Goal: Navigation & Orientation: Find specific page/section

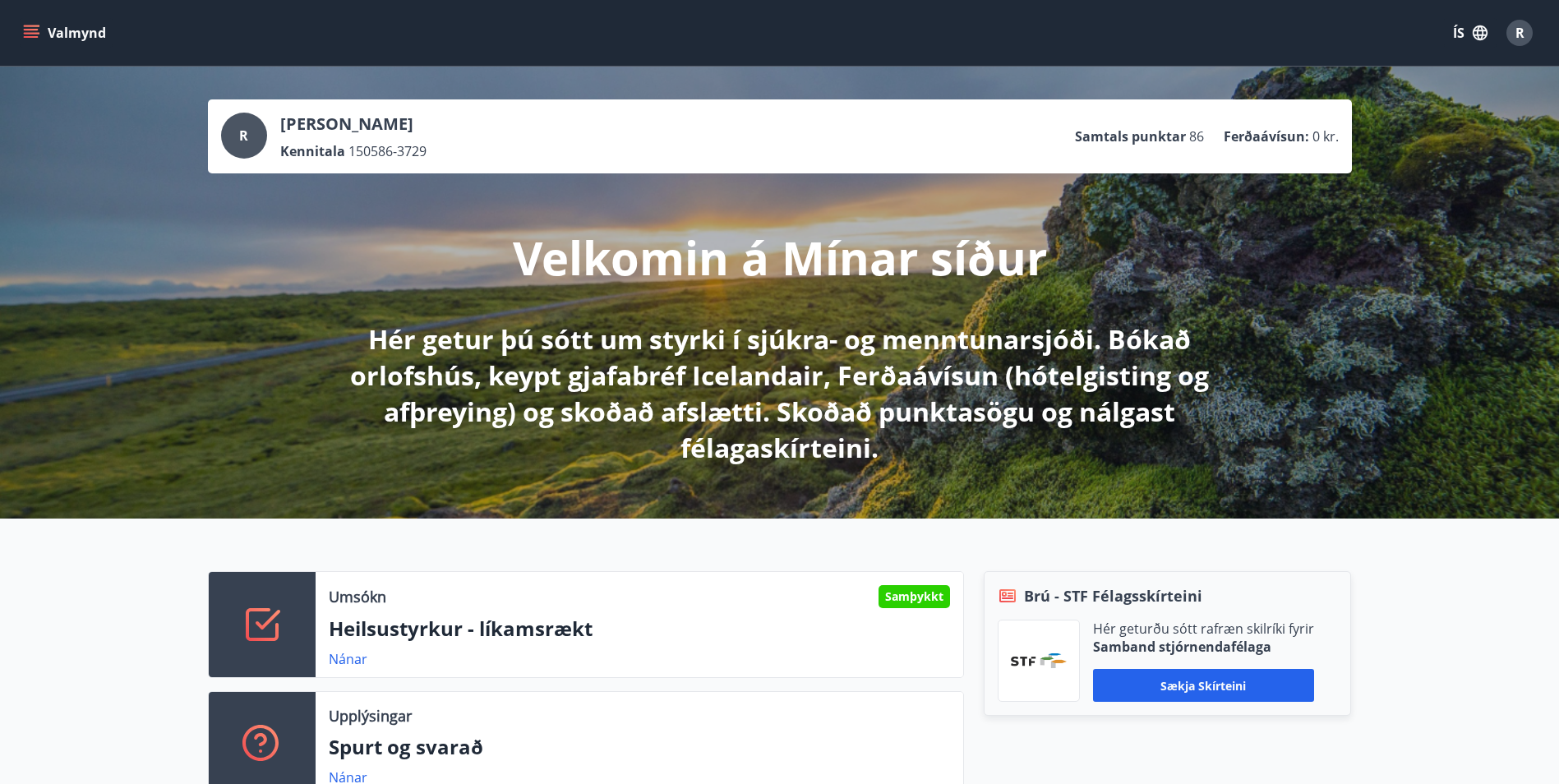
click at [31, 40] on icon "menu" at bounding box center [32, 32] width 16 height 16
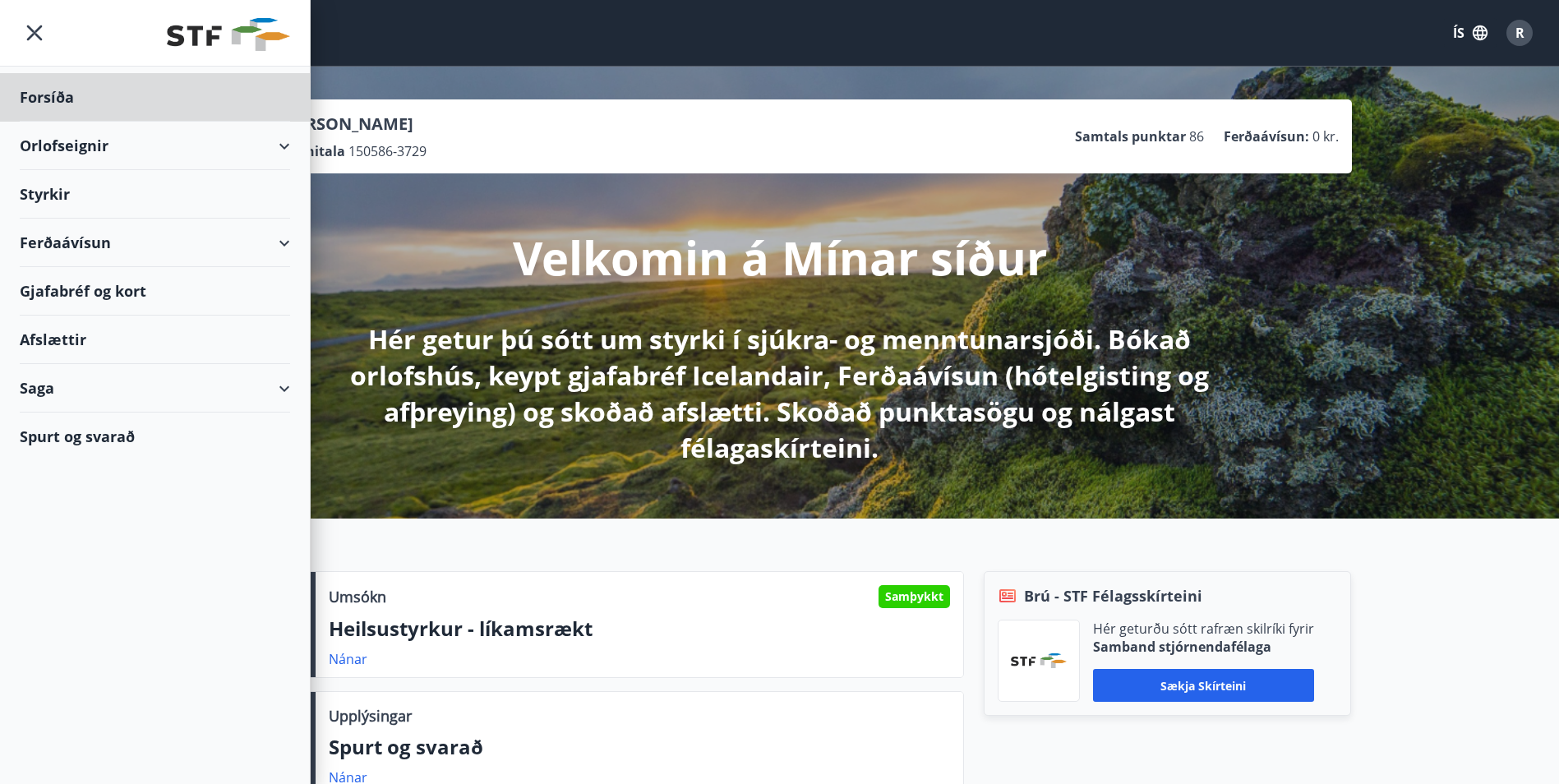
click at [56, 197] on div "Styrkir" at bounding box center [155, 195] width 271 height 49
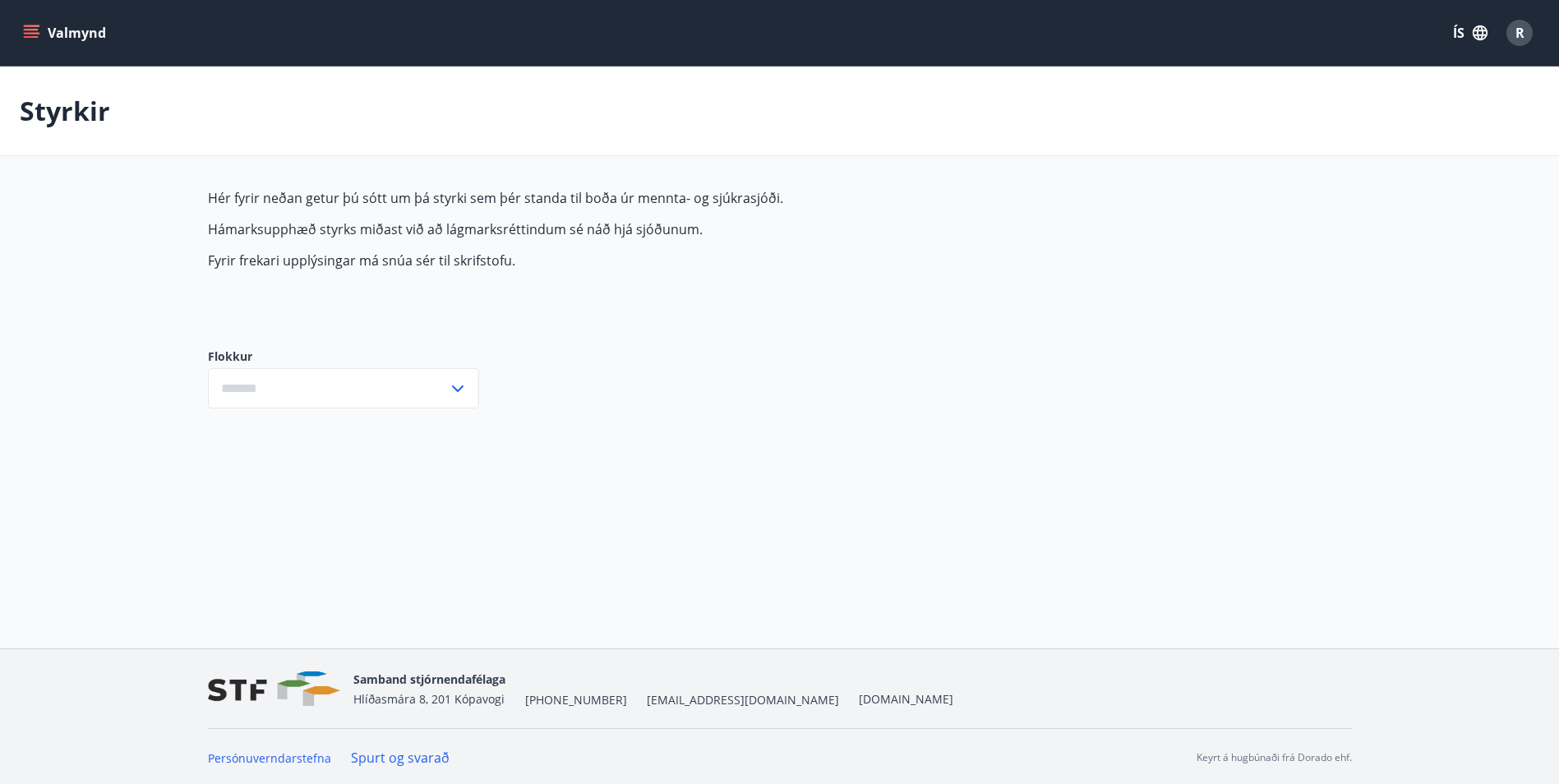
type input "***"
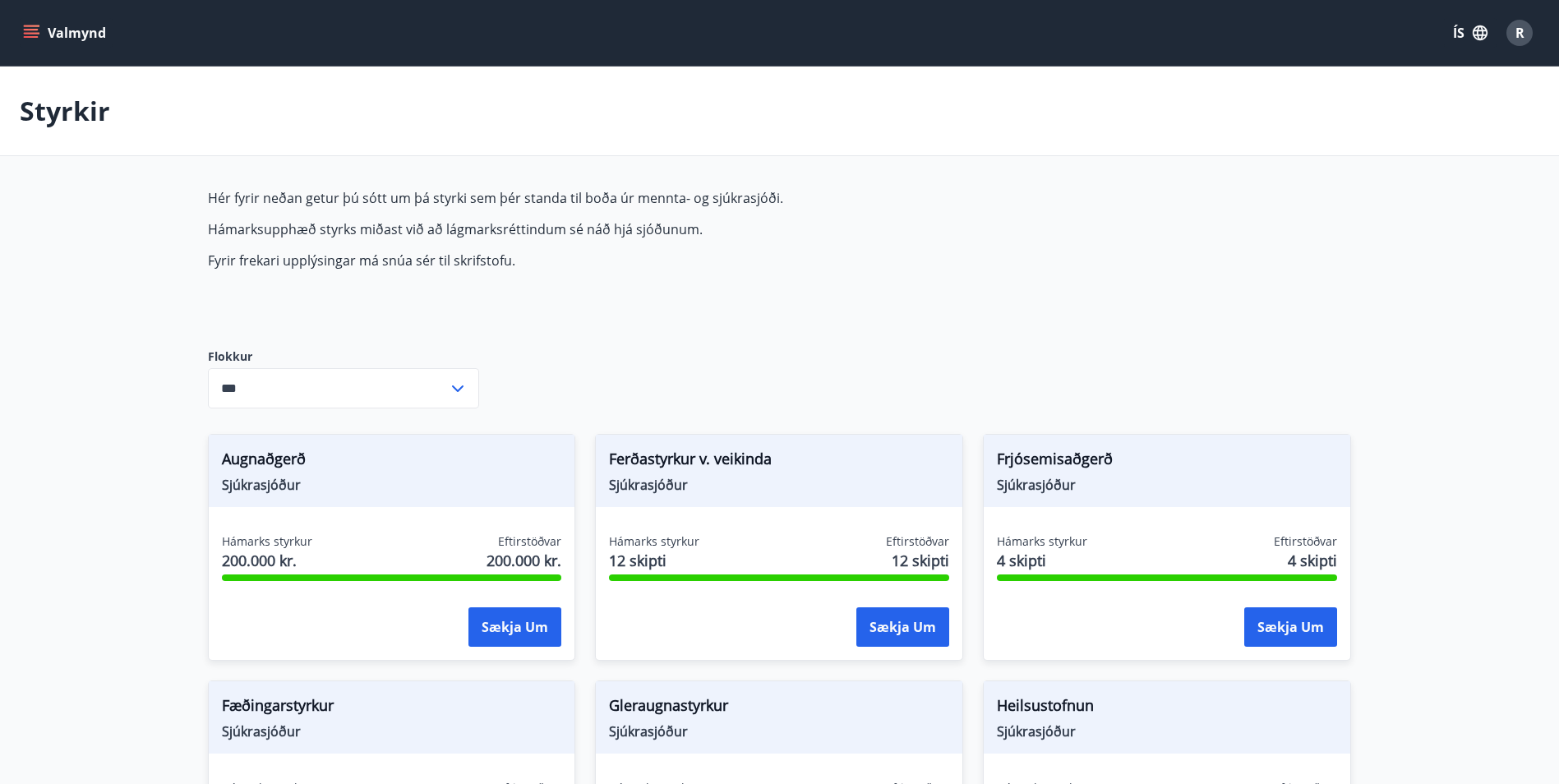
click at [16, 36] on div "Valmynd ÍS R" at bounding box center [779, 32] width 1559 height 66
click at [42, 32] on button "Valmynd" at bounding box center [66, 32] width 93 height 30
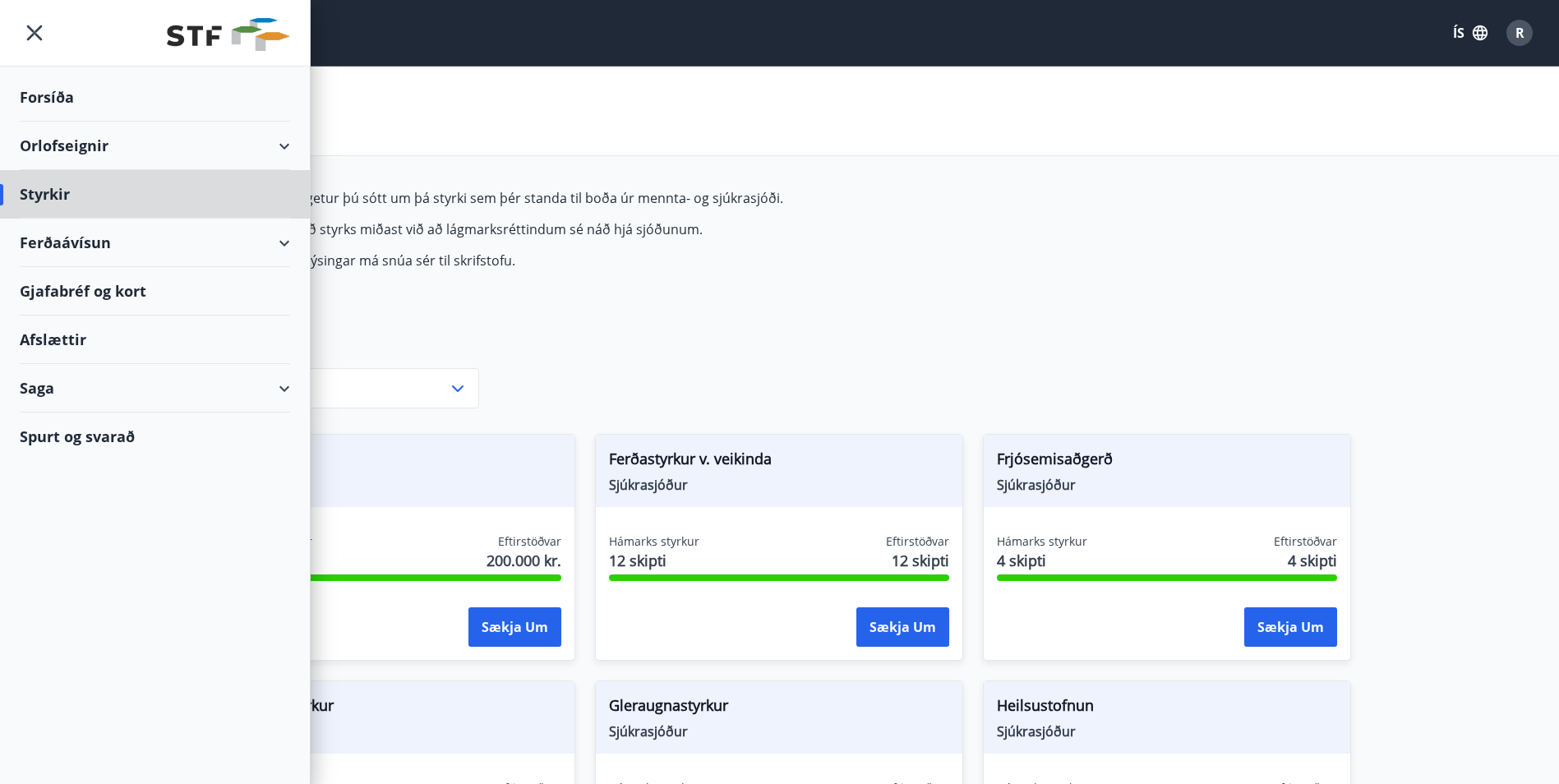
click at [43, 113] on div "Forsíða" at bounding box center [155, 97] width 271 height 49
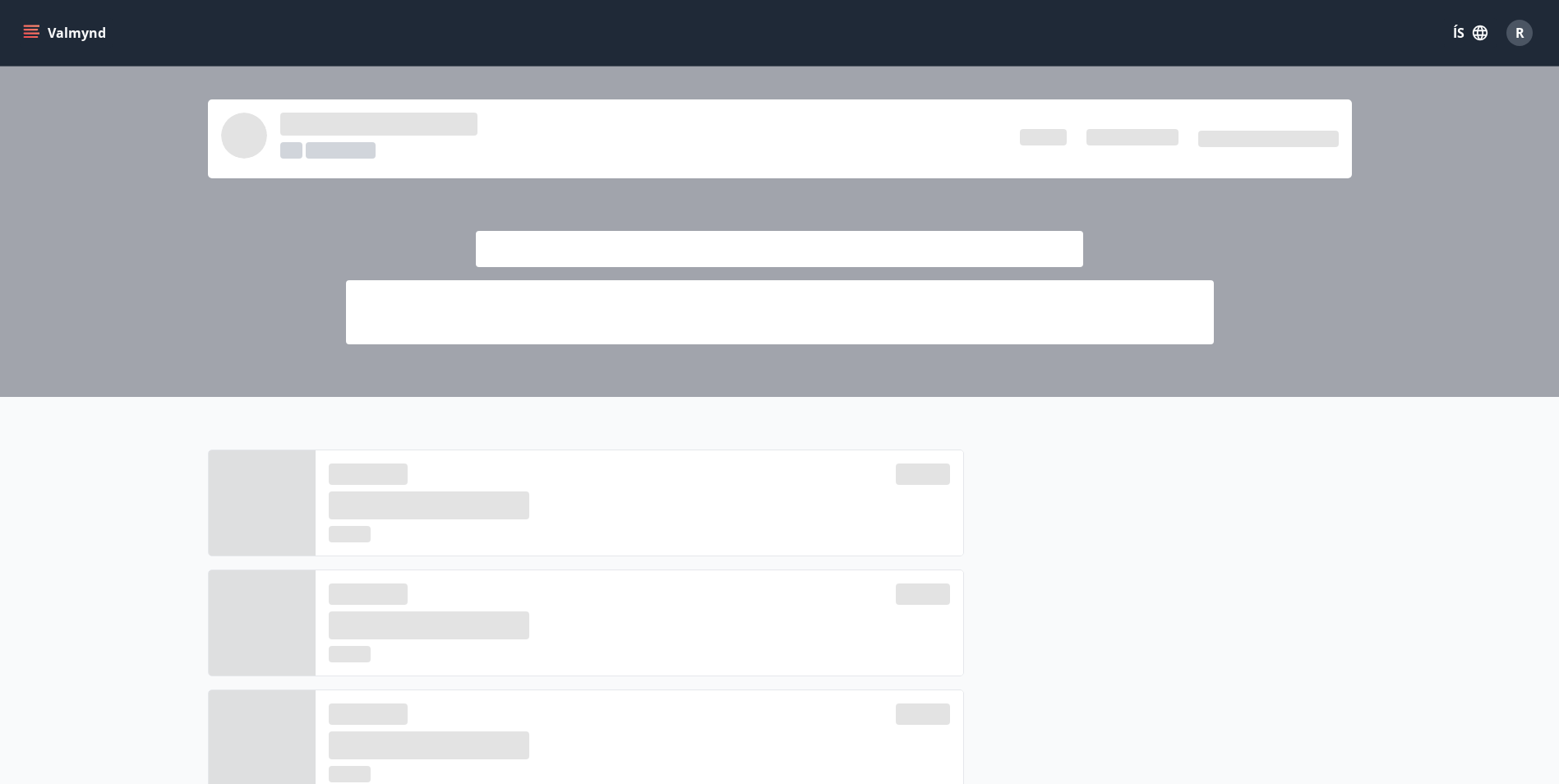
click at [31, 32] on icon "menu" at bounding box center [32, 32] width 16 height 16
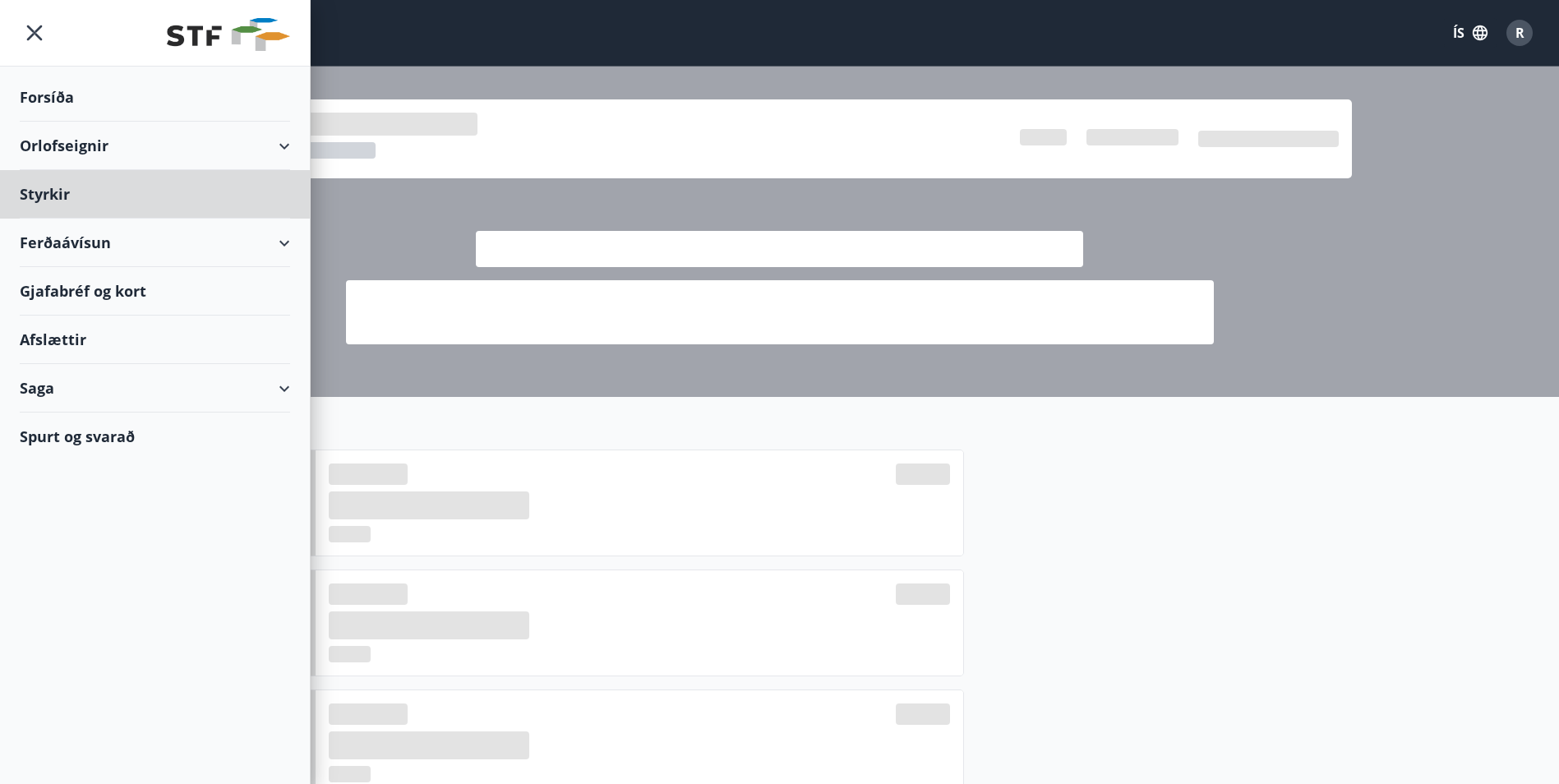
click at [60, 102] on div "Forsíða" at bounding box center [155, 97] width 271 height 49
